Goal: Obtain resource: Download file/media

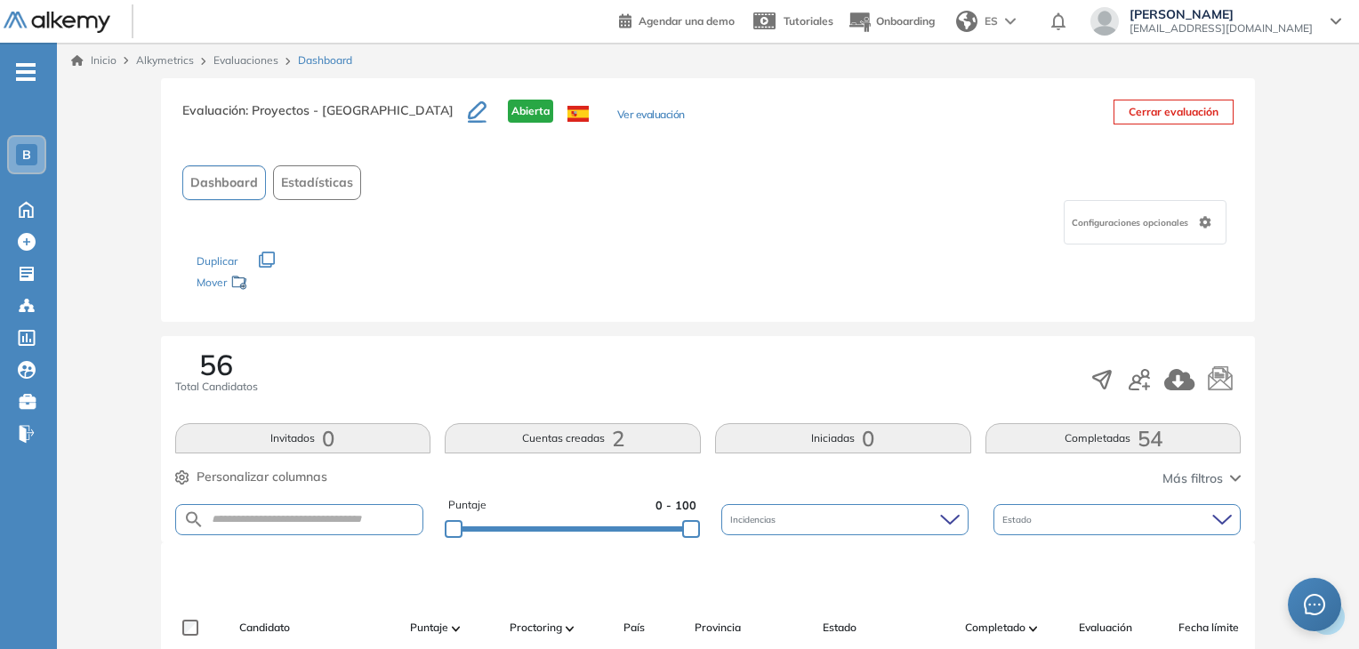
click at [257, 510] on form at bounding box center [299, 519] width 249 height 31
click at [265, 523] on input "text" at bounding box center [314, 519] width 219 height 13
type input "*****"
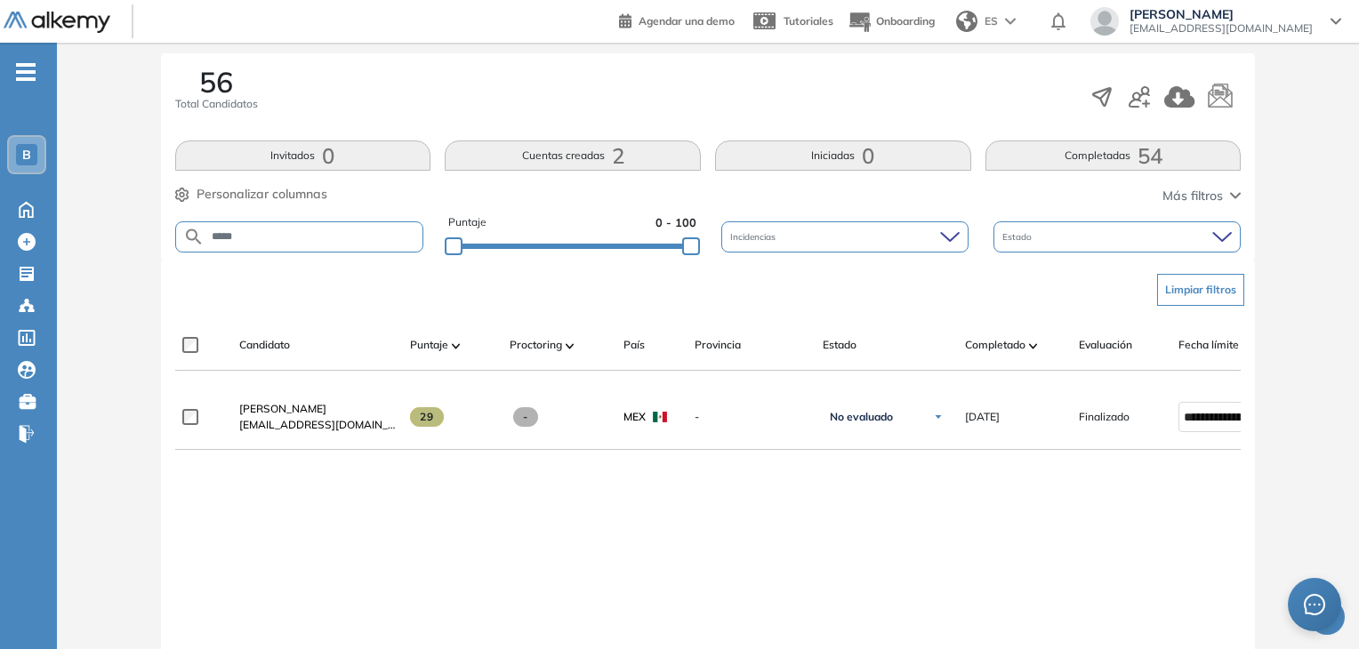
scroll to position [281, 0]
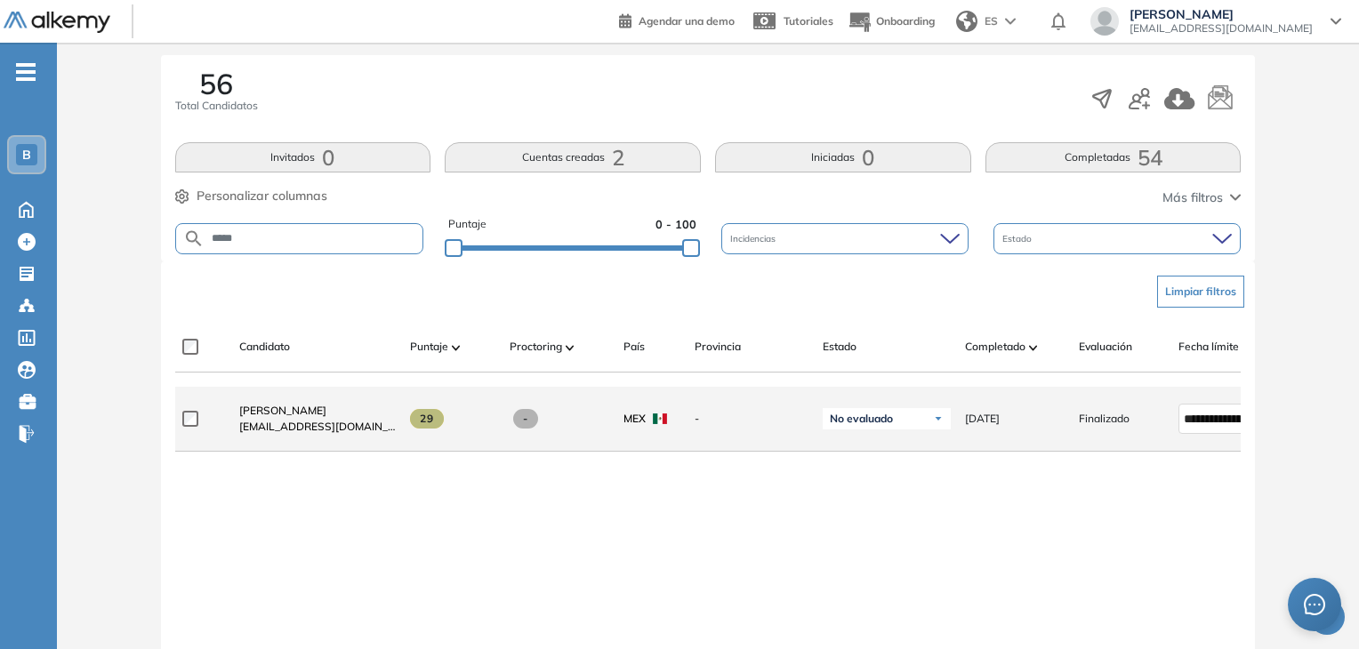
click at [285, 424] on span "vsoriano@buk.mx" at bounding box center [317, 427] width 157 height 16
click at [271, 415] on span "Valery Soriano" at bounding box center [282, 410] width 87 height 13
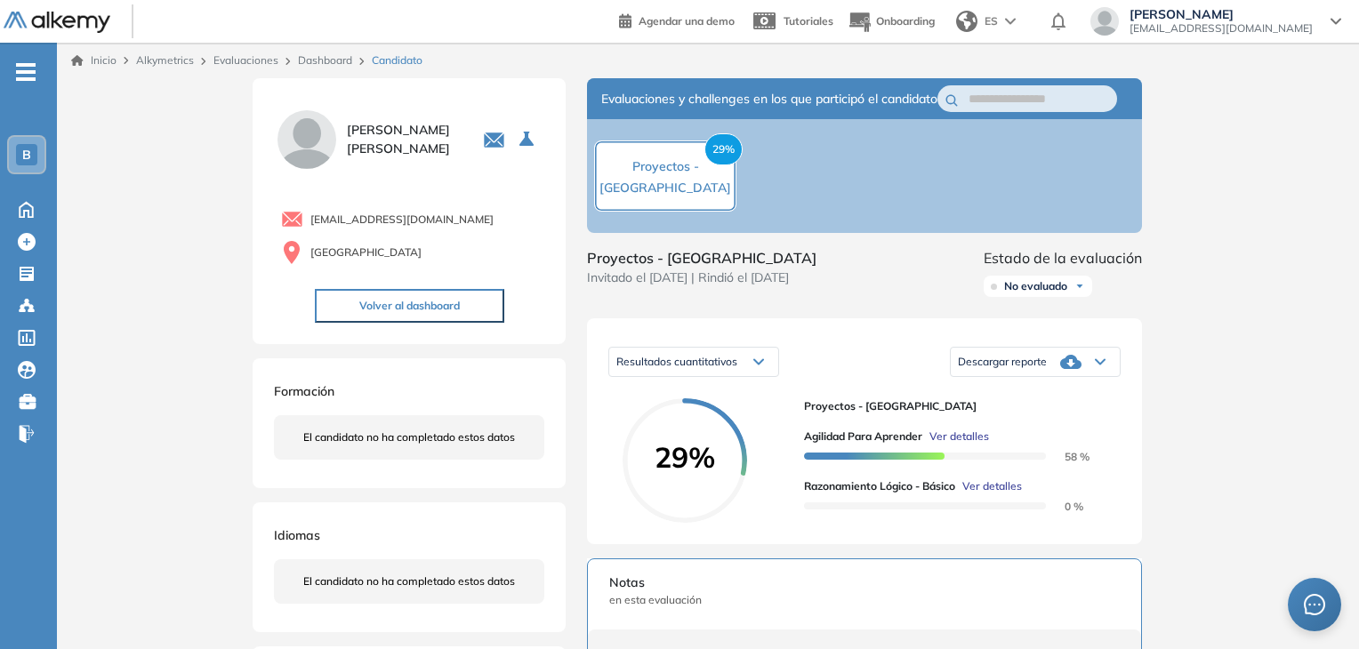
click at [1083, 380] on div "Descargar reporte" at bounding box center [1035, 362] width 169 height 36
click at [1071, 400] on li "Descargar informe completo" at bounding box center [1025, 391] width 132 height 18
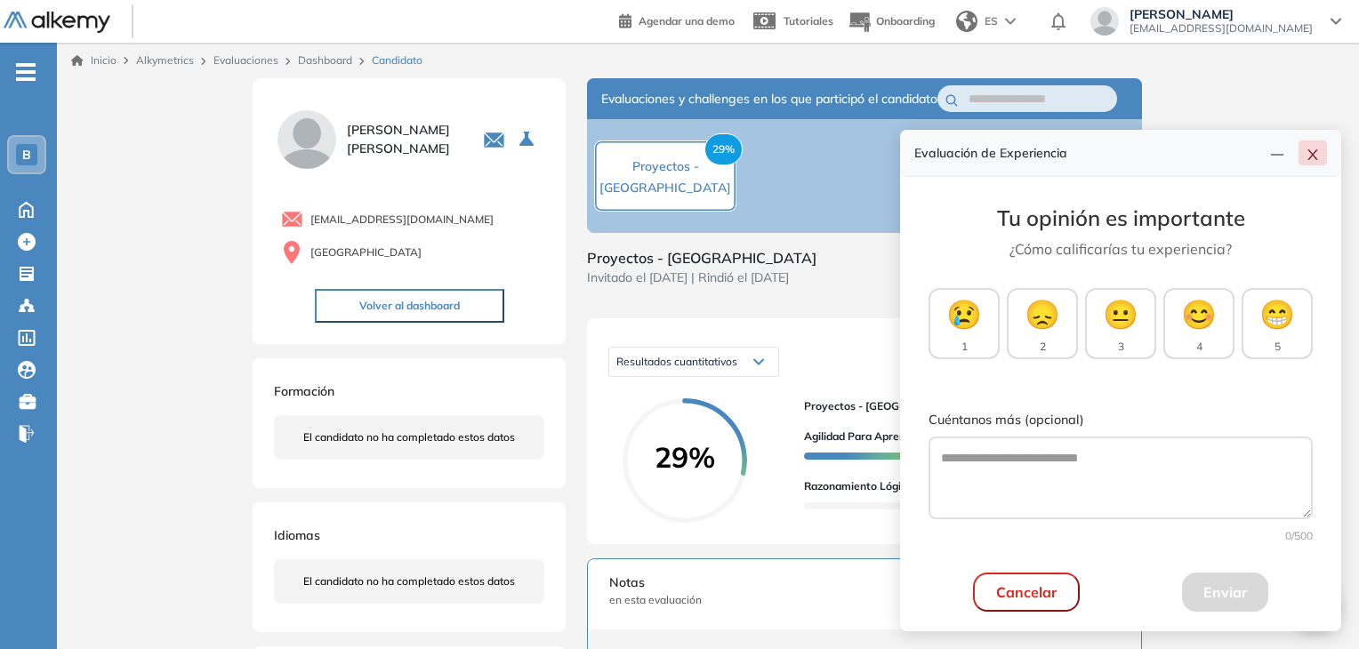
click at [1314, 159] on icon "close" at bounding box center [1312, 155] width 14 height 14
